Goal: Information Seeking & Learning: Check status

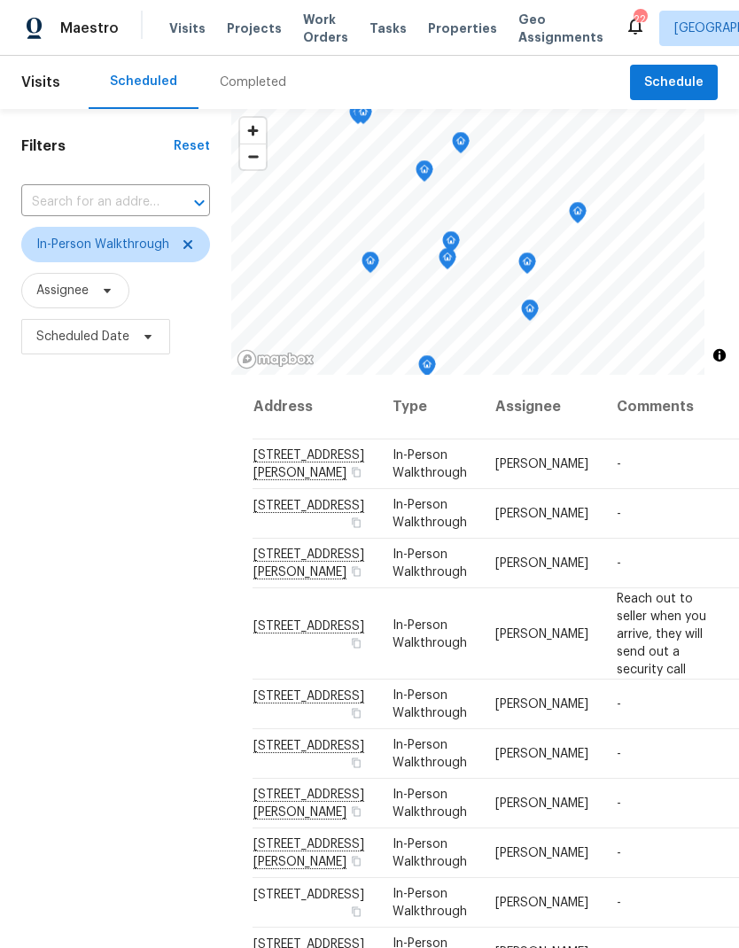
click at [326, 14] on span "Work Orders" at bounding box center [325, 28] width 45 height 35
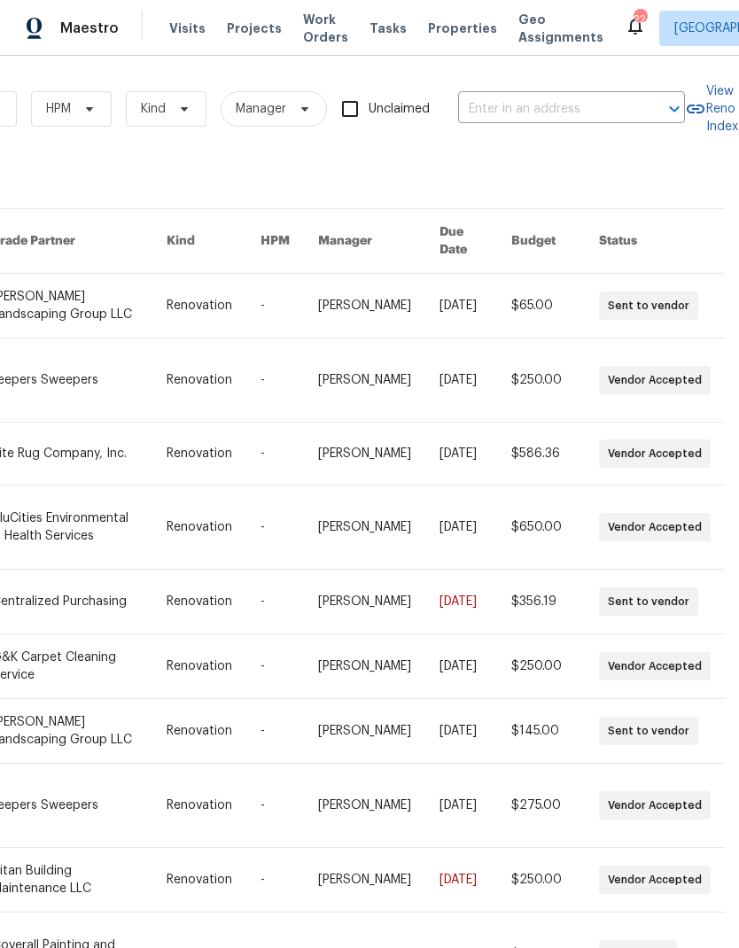
scroll to position [0, 291]
click at [576, 89] on div "Work Orders Vendor Status HPM Kind Manager Unclaimed ​" at bounding box center [196, 109] width 975 height 78
click at [587, 104] on input "text" at bounding box center [546, 109] width 177 height 27
type input "1208 la"
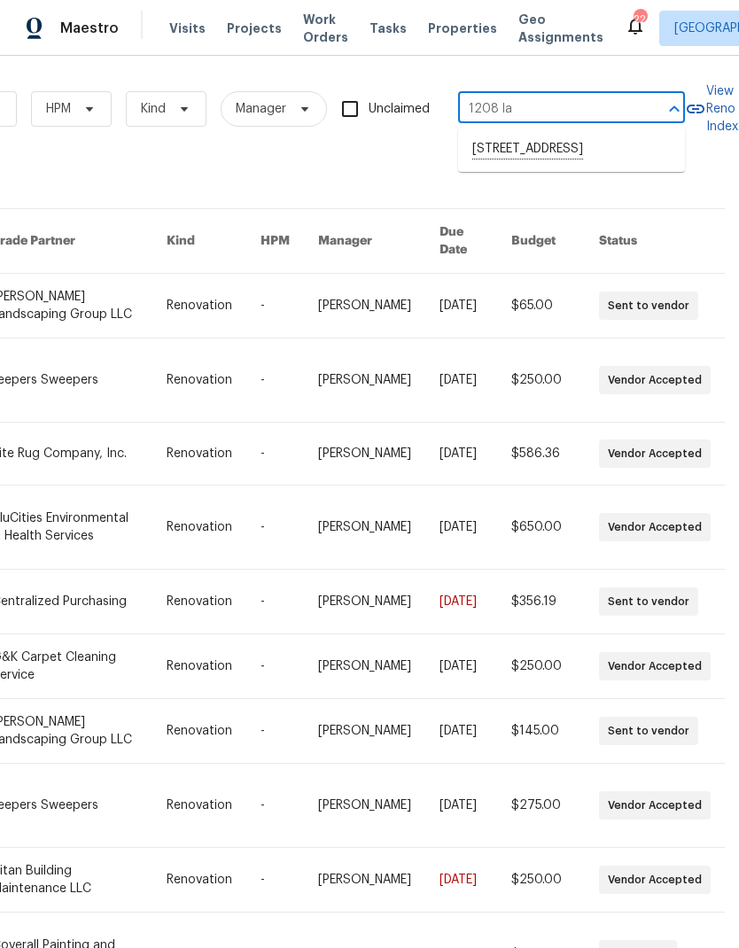
click at [603, 156] on li "[STREET_ADDRESS]" at bounding box center [571, 150] width 227 height 30
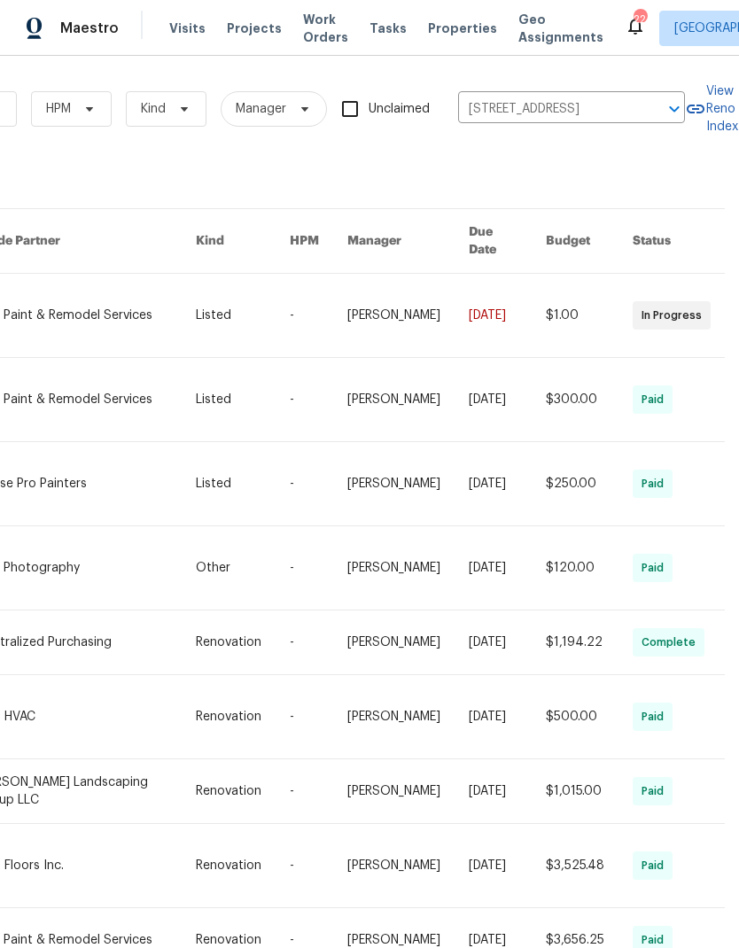
click at [86, 311] on link at bounding box center [86, 315] width 219 height 83
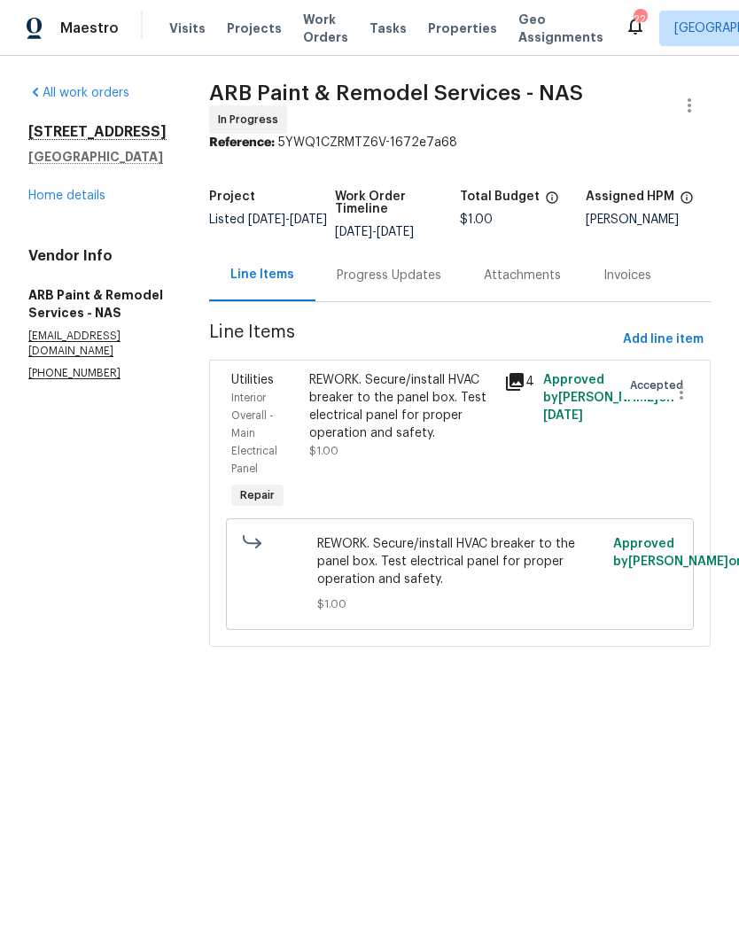
click at [355, 268] on div "Progress Updates" at bounding box center [389, 276] width 105 height 18
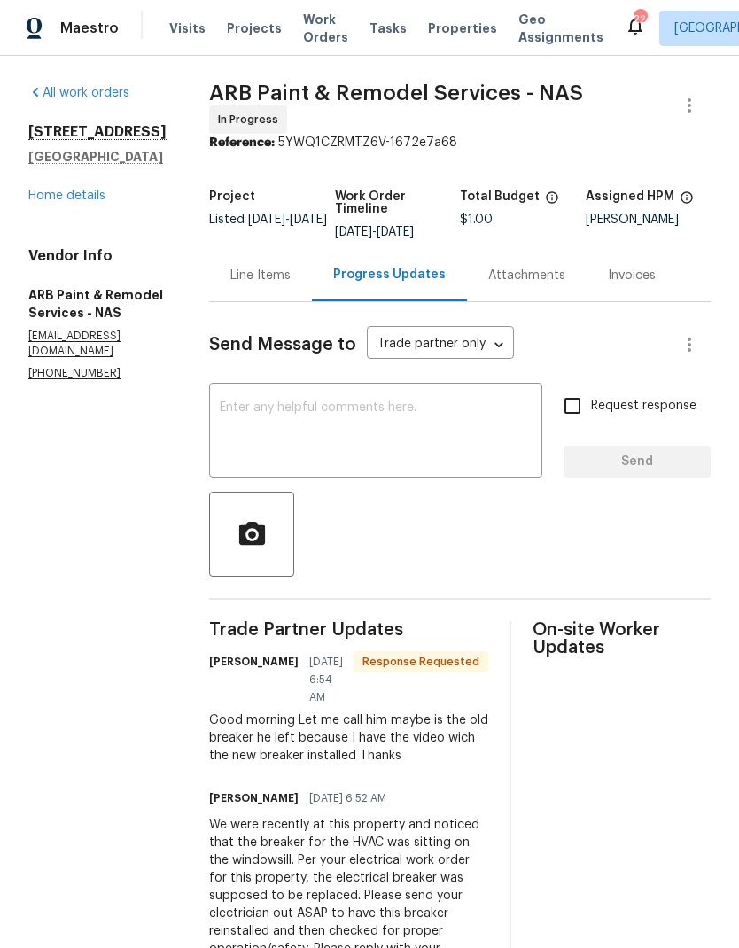
click at [250, 417] on textarea at bounding box center [376, 432] width 312 height 62
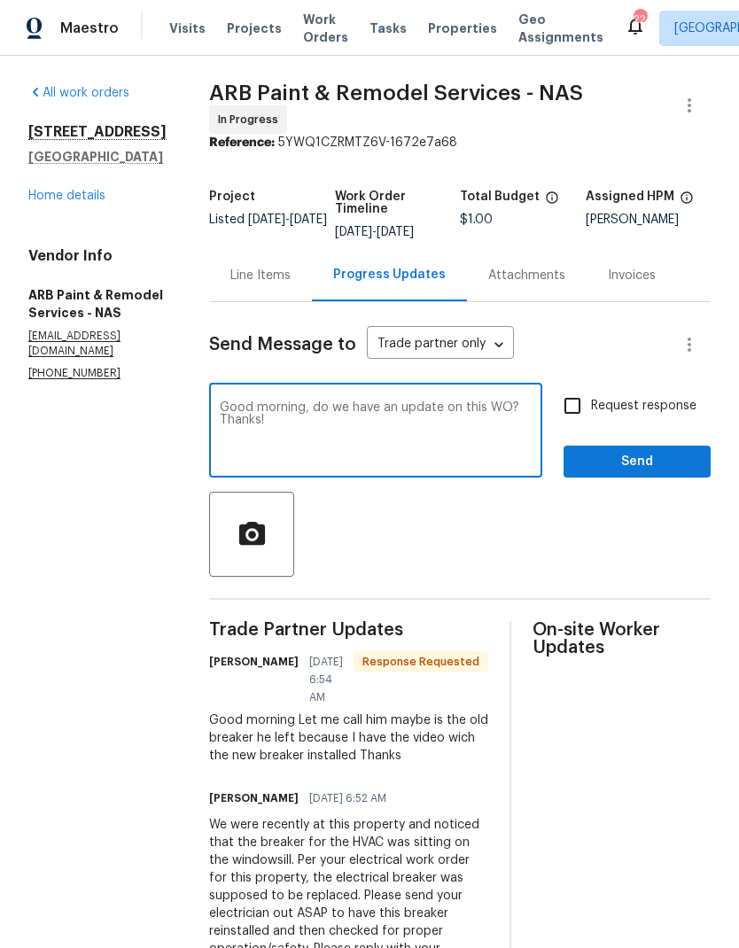
type textarea "Good morning, do we have an update on this WO? Thanks!"
click at [588, 405] on input "Request response" at bounding box center [572, 405] width 37 height 37
checkbox input "true"
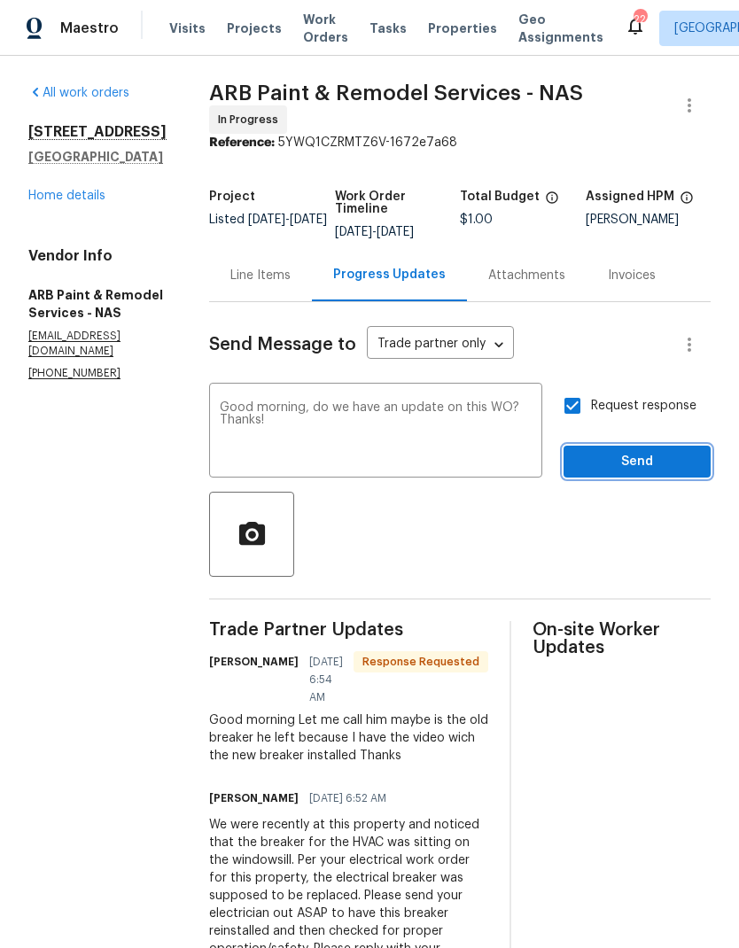
click at [631, 465] on span "Send" at bounding box center [636, 462] width 119 height 22
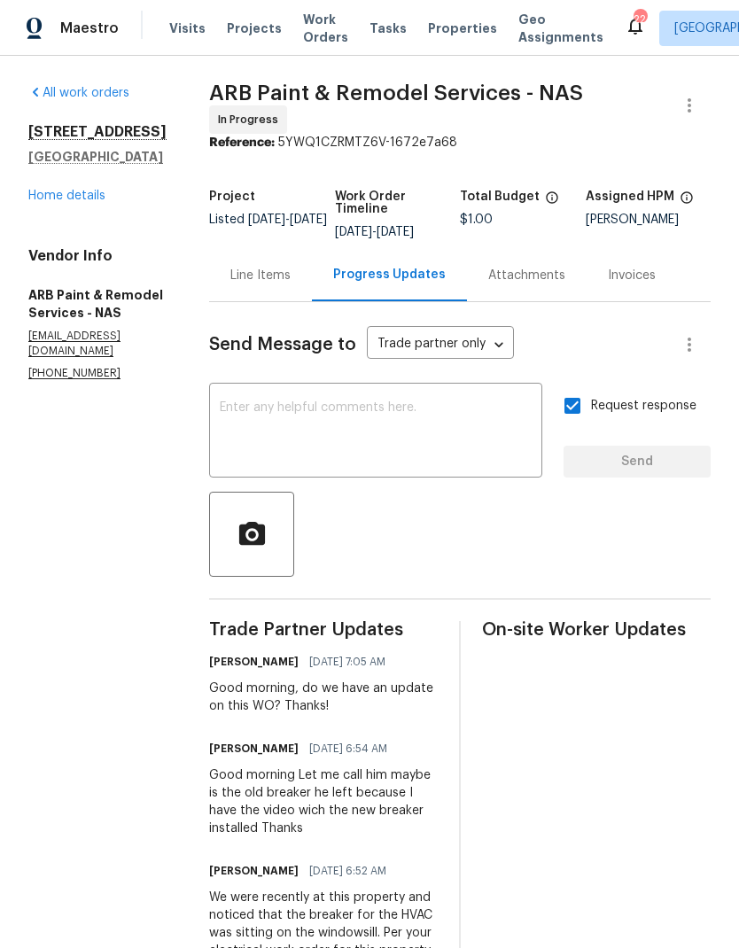
click at [305, 44] on span "Work Orders" at bounding box center [325, 28] width 45 height 35
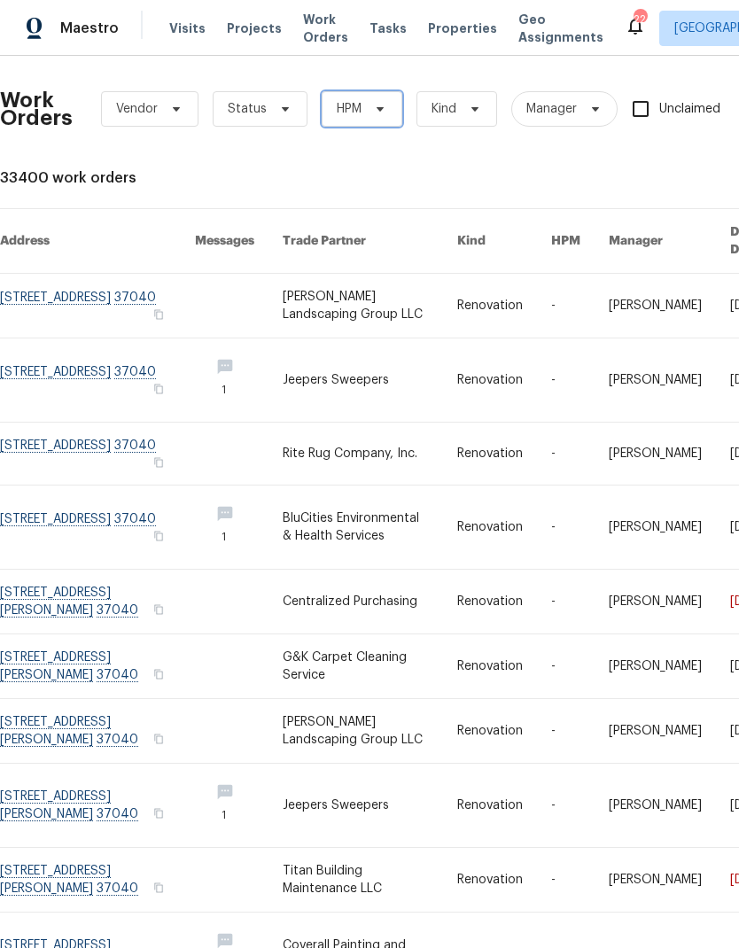
click at [350, 107] on span "HPM" at bounding box center [349, 109] width 25 height 18
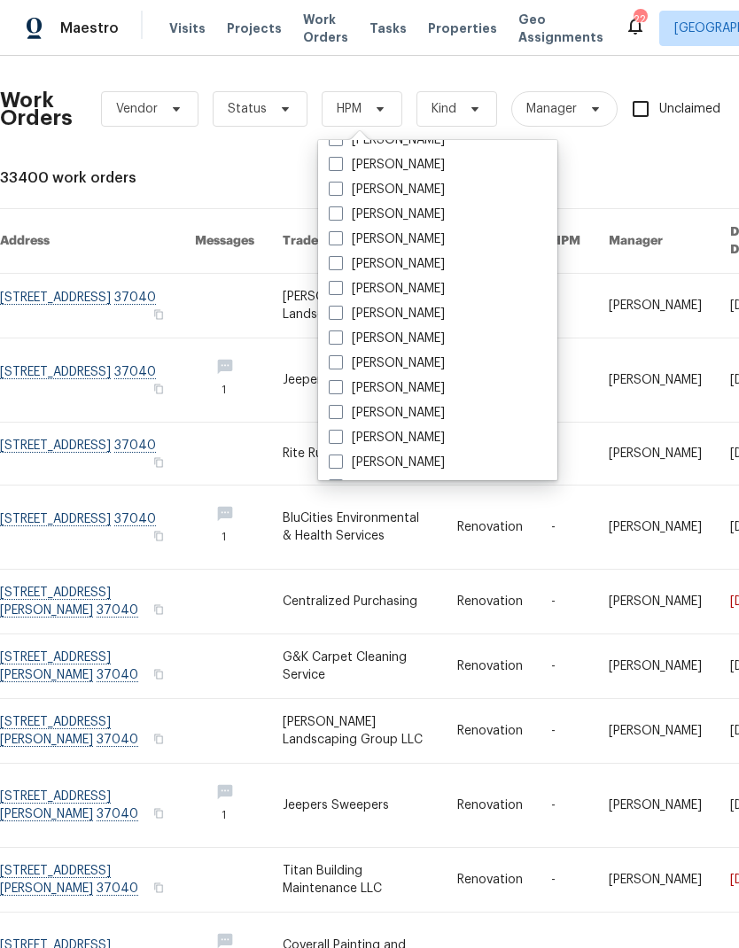
scroll to position [138, 0]
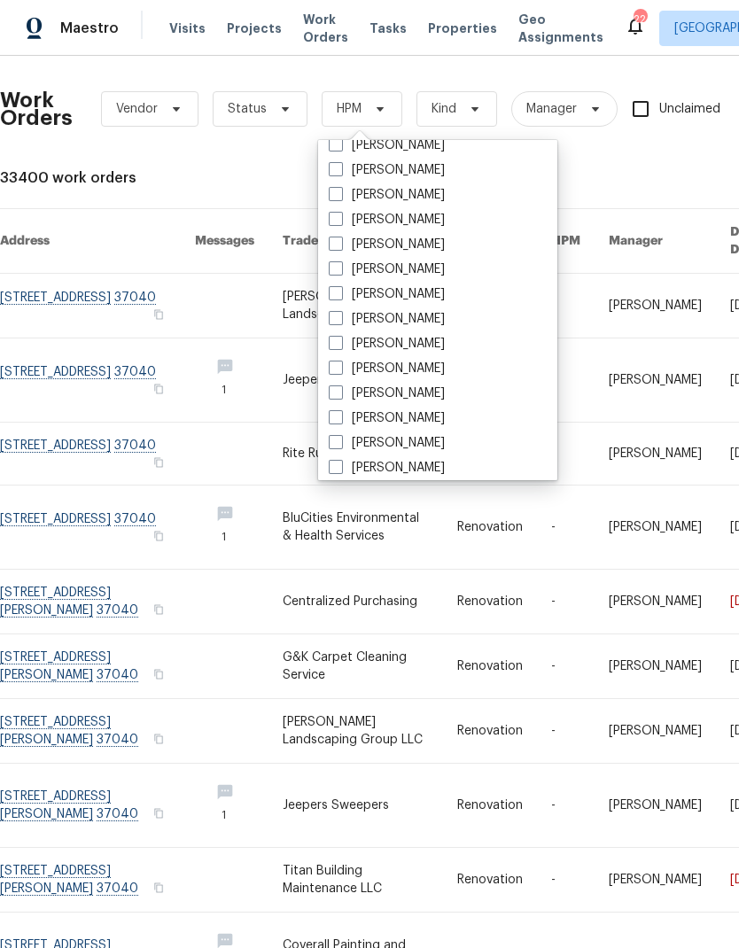
click at [345, 368] on label "[PERSON_NAME]" at bounding box center [387, 369] width 116 height 18
click at [340, 368] on input "[PERSON_NAME]" at bounding box center [335, 366] width 12 height 12
checkbox input "true"
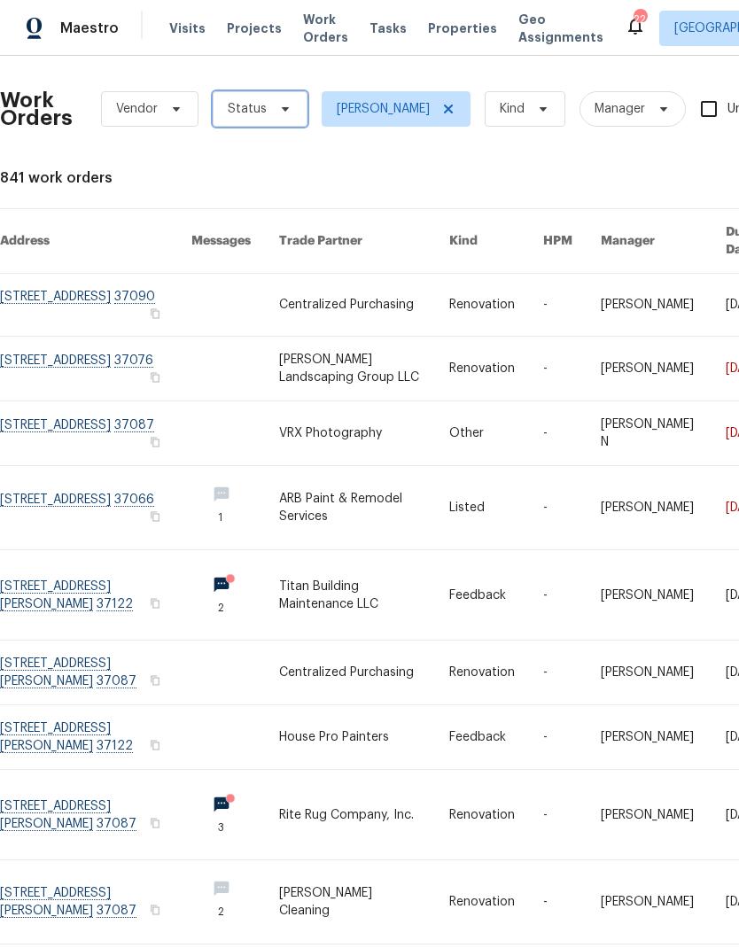
click at [271, 116] on span "Status" at bounding box center [260, 108] width 95 height 35
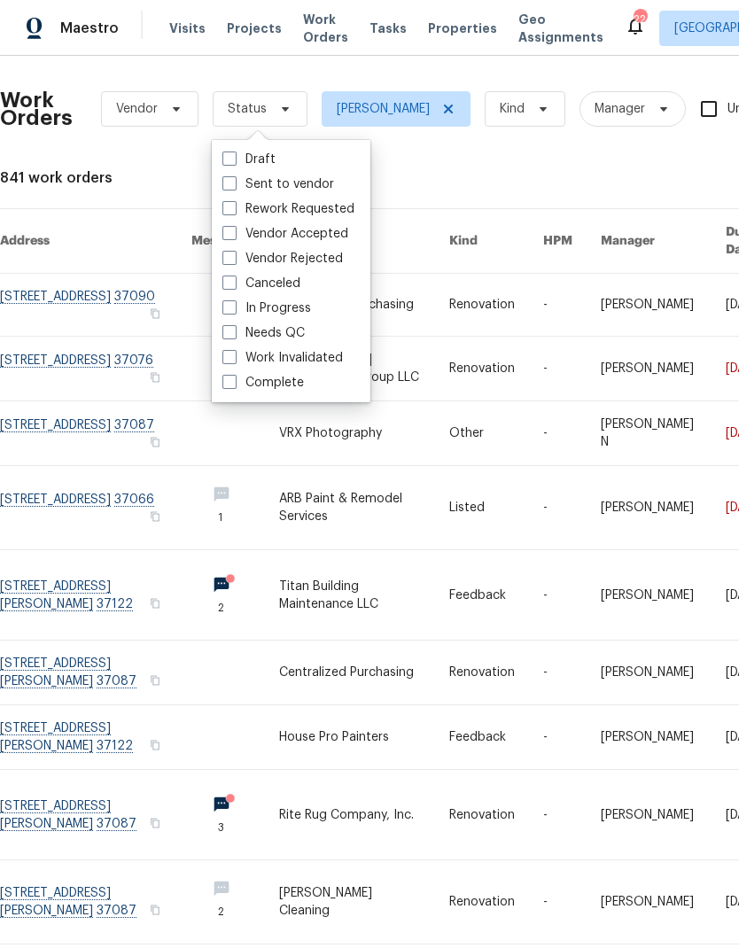
click at [231, 330] on span at bounding box center [229, 332] width 14 height 14
click at [231, 330] on input "Needs QC" at bounding box center [228, 330] width 12 height 12
checkbox input "true"
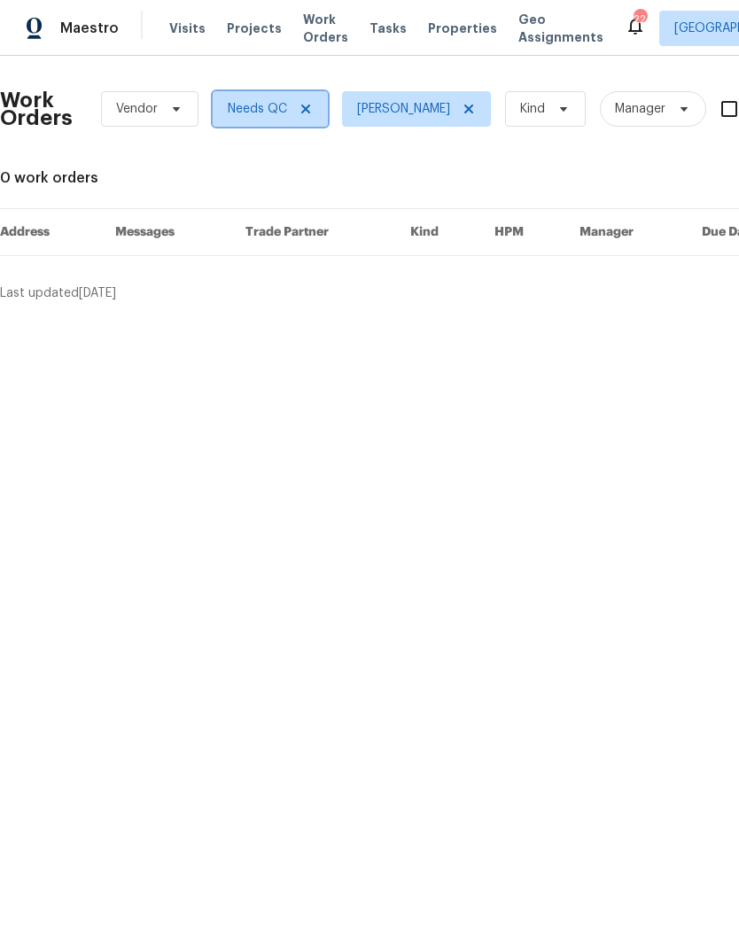
click at [309, 105] on icon at bounding box center [305, 109] width 14 height 14
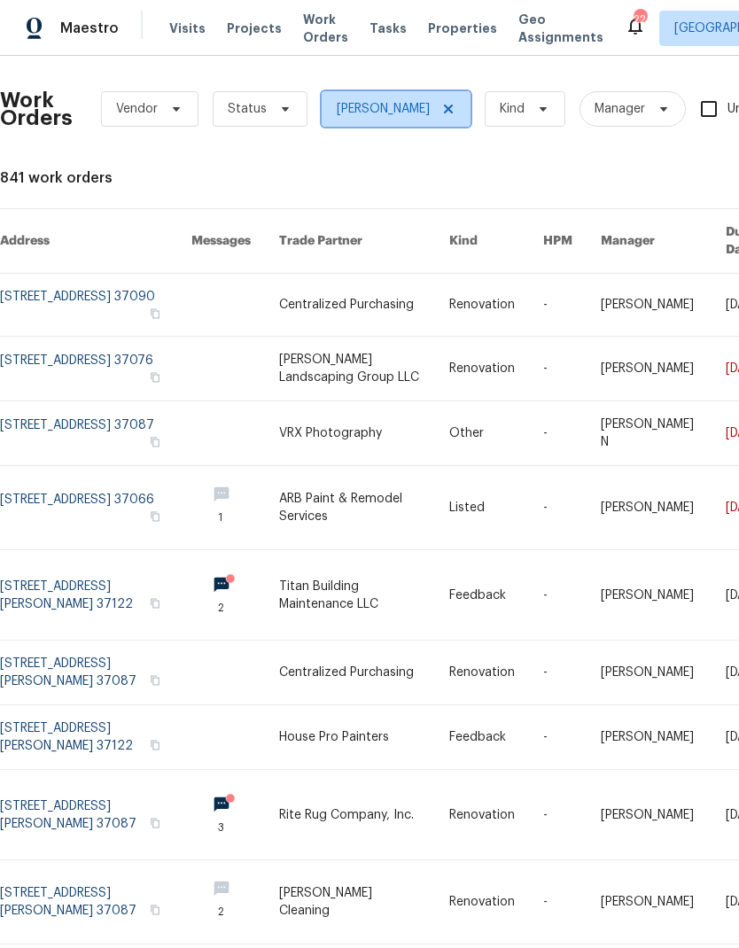
click at [441, 102] on icon at bounding box center [448, 109] width 14 height 14
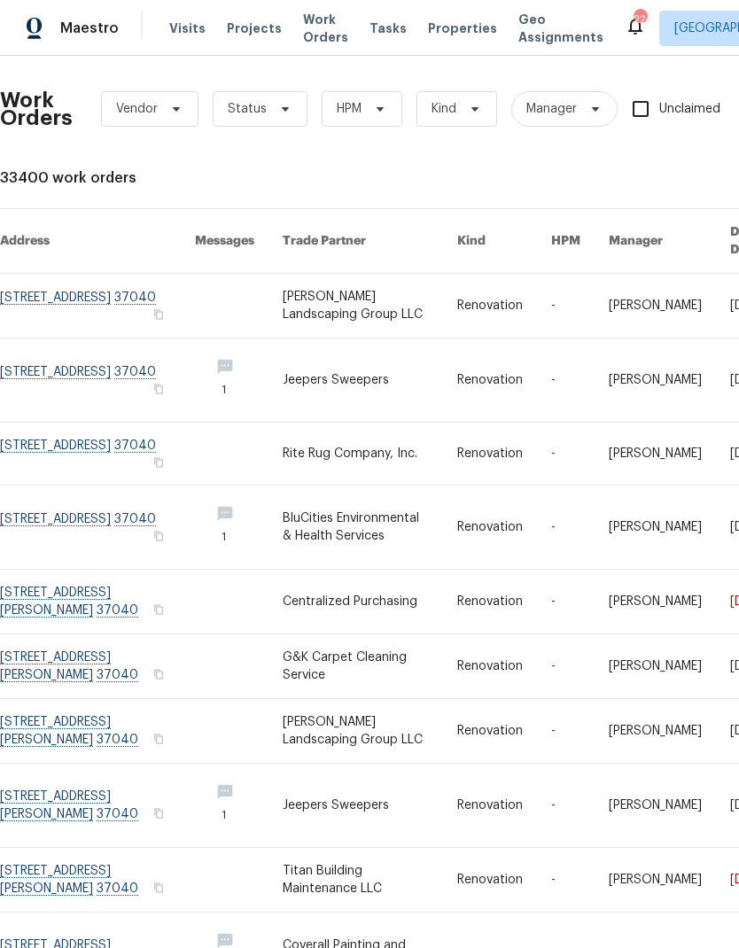
click at [169, 42] on div "Visits Projects Work Orders Tasks Properties Geo Assignments" at bounding box center [396, 28] width 455 height 35
click at [161, 35] on div "Maestro Visits Projects Work Orders Tasks Properties Geo Assignments" at bounding box center [312, 28] width 624 height 35
click at [186, 35] on span "Visits" at bounding box center [187, 28] width 36 height 18
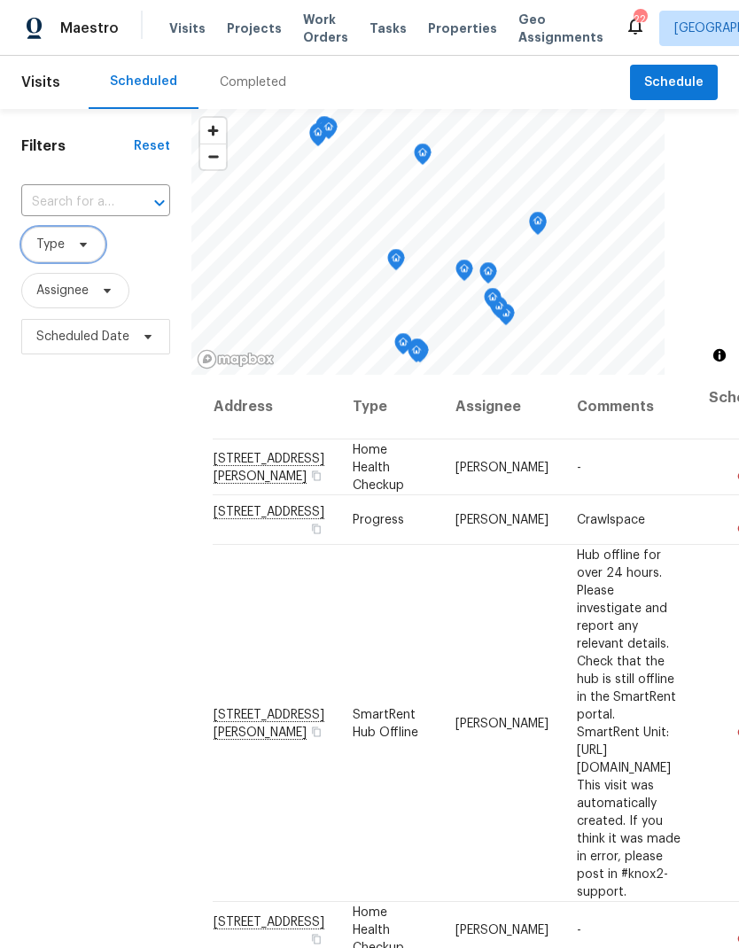
click at [57, 258] on span "Type" at bounding box center [63, 244] width 84 height 35
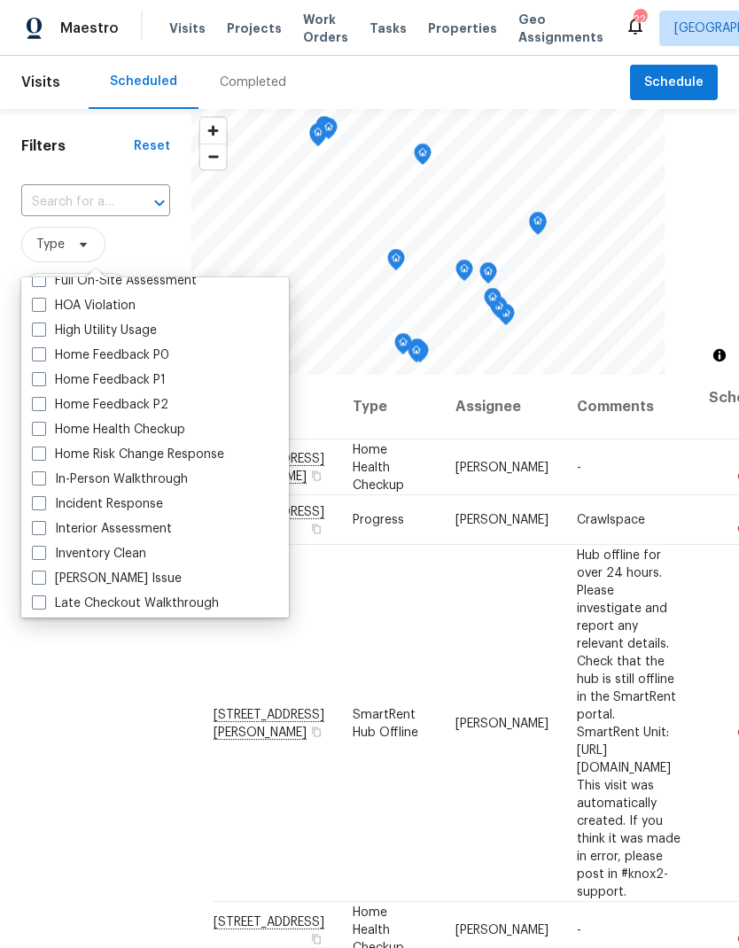
scroll to position [543, 0]
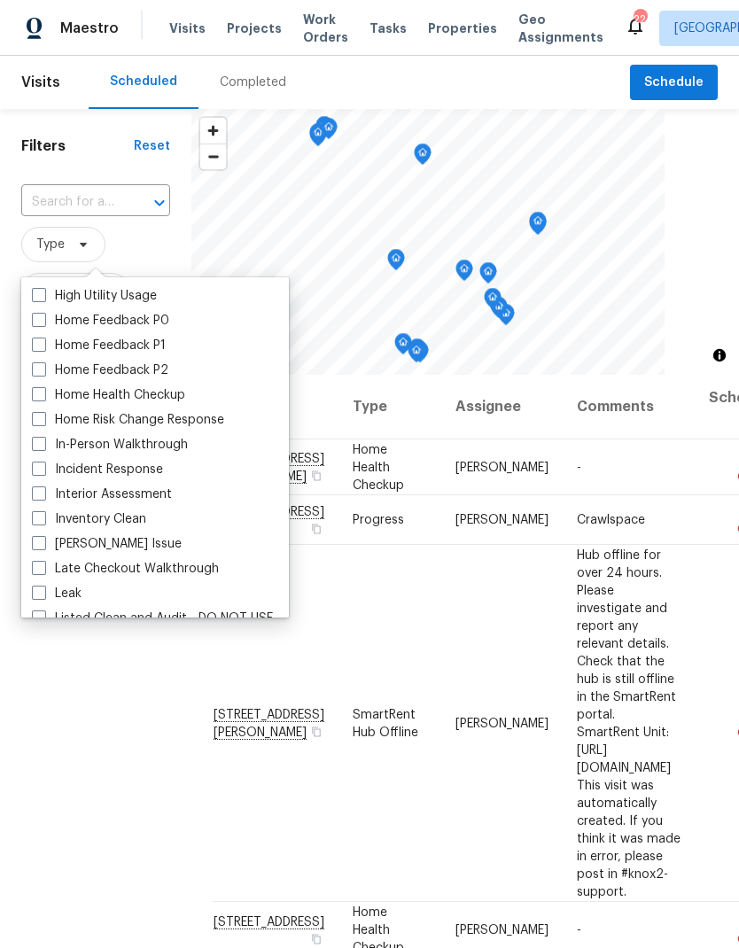
click at [35, 438] on span at bounding box center [39, 444] width 14 height 14
click at [35, 438] on input "In-Person Walkthrough" at bounding box center [38, 442] width 12 height 12
checkbox input "true"
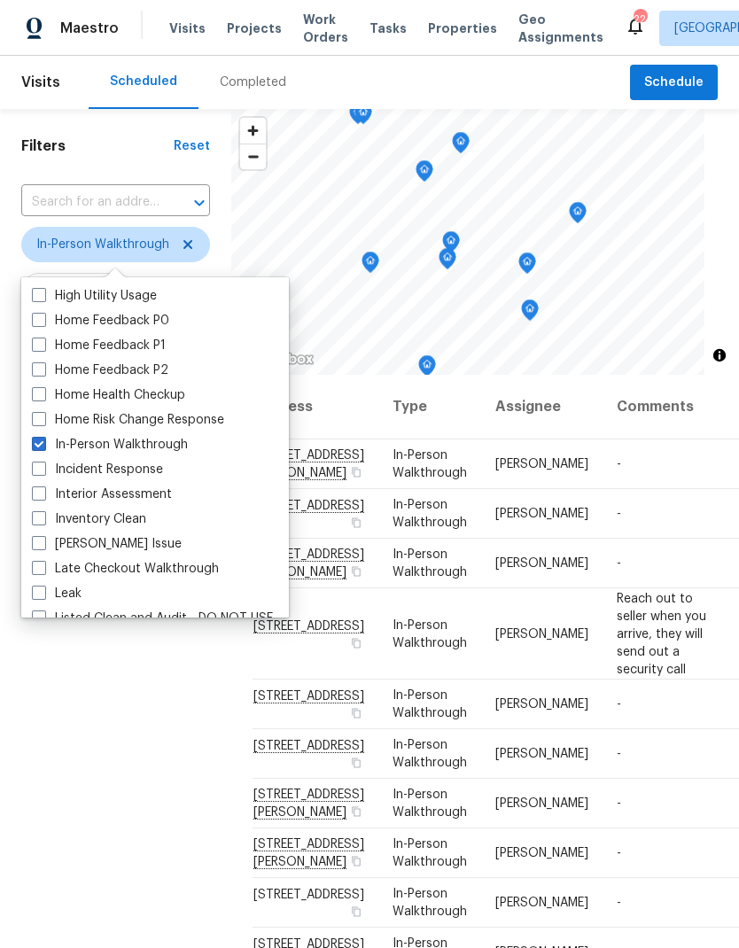
click at [73, 743] on div "Filters Reset ​ In-Person Walkthrough Assignee Scheduled Date" at bounding box center [115, 621] width 231 height 1024
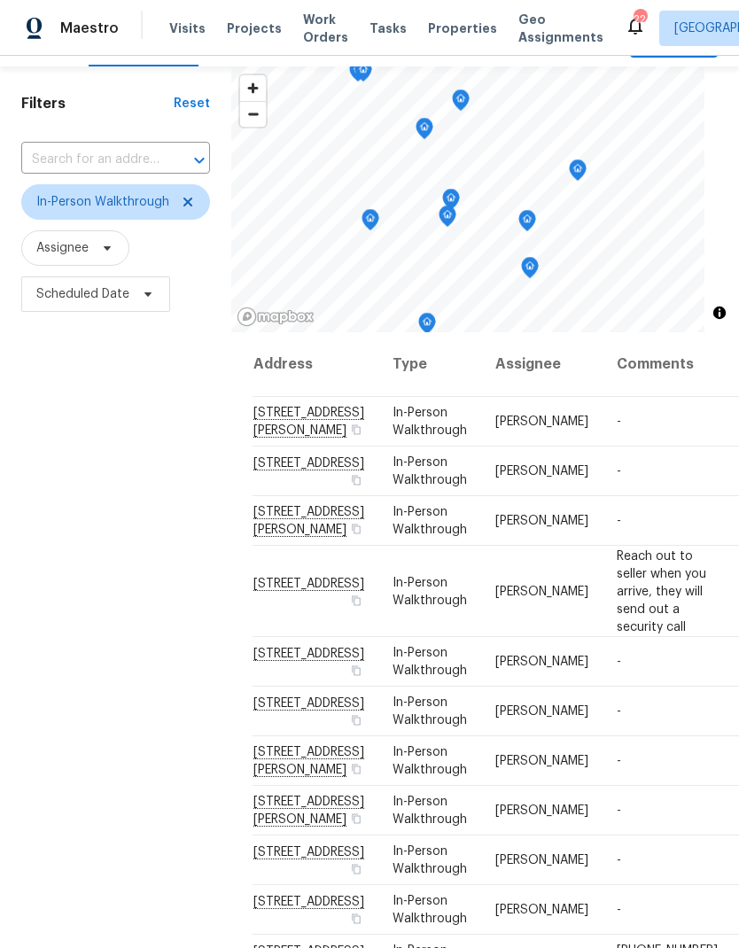
scroll to position [90, 0]
